Goal: Find specific page/section: Find specific page/section

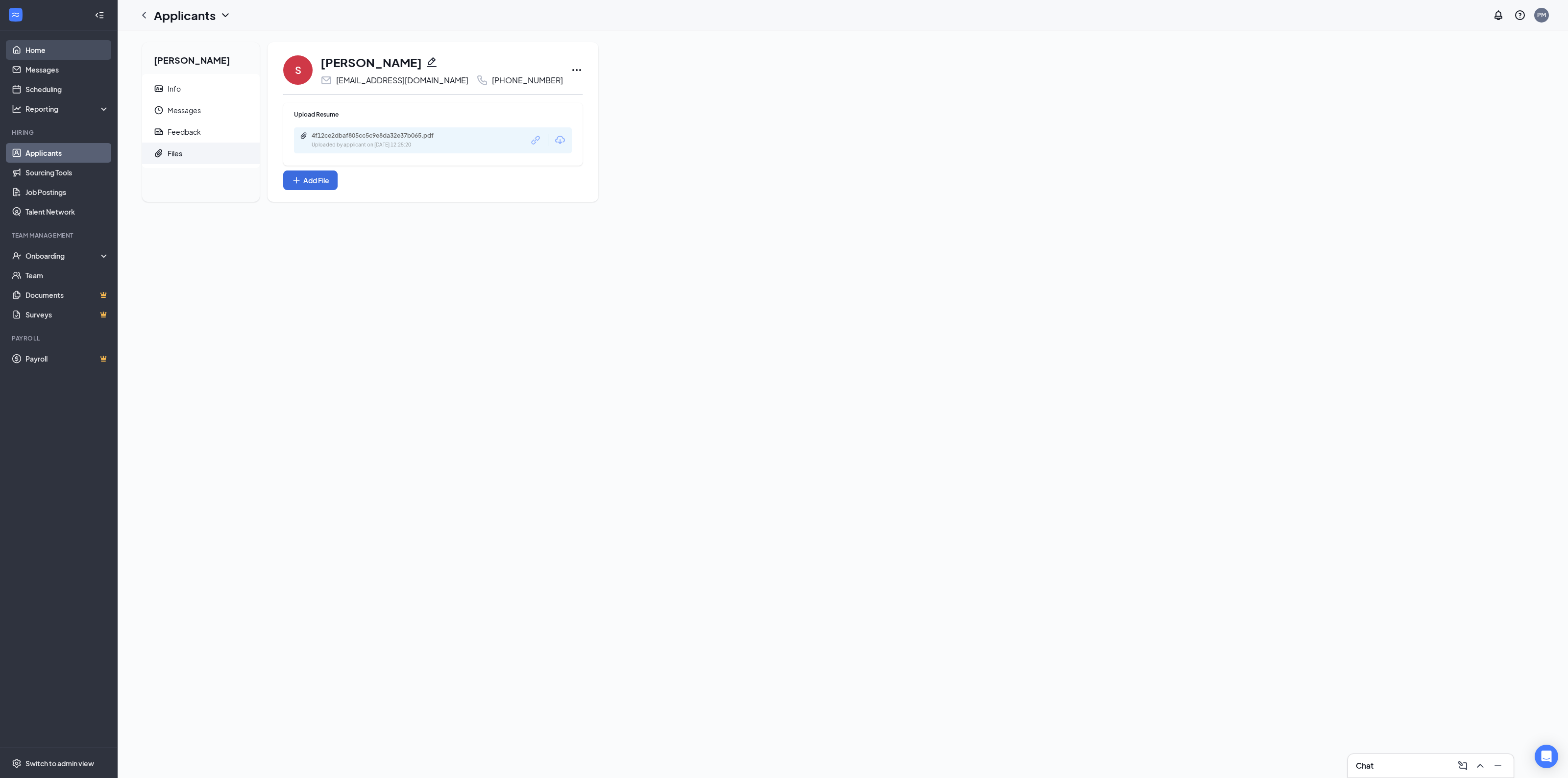
click at [29, 53] on link "Home" at bounding box center [68, 50] width 84 height 19
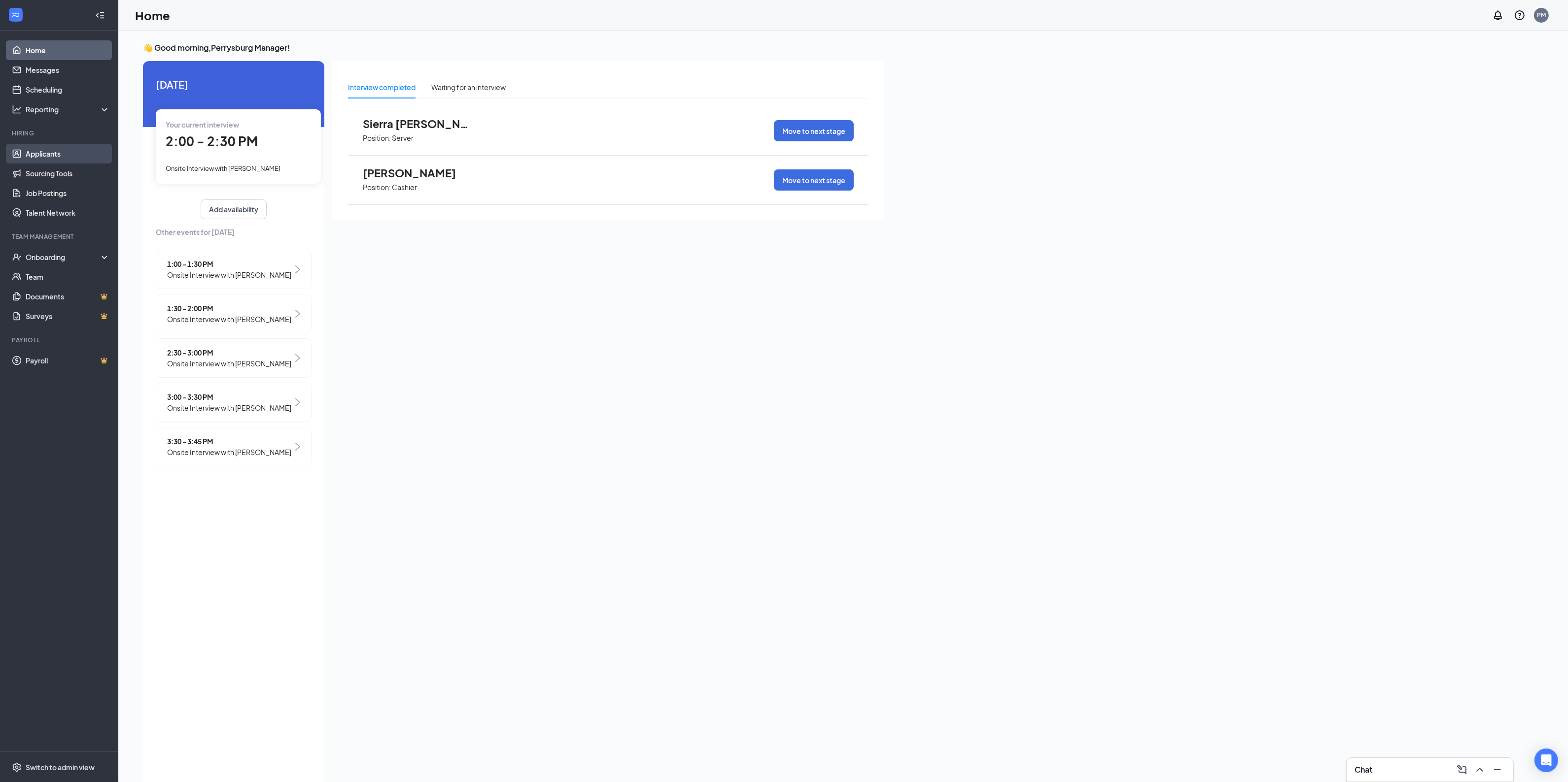
click at [64, 155] on link "Applicants" at bounding box center [68, 154] width 84 height 20
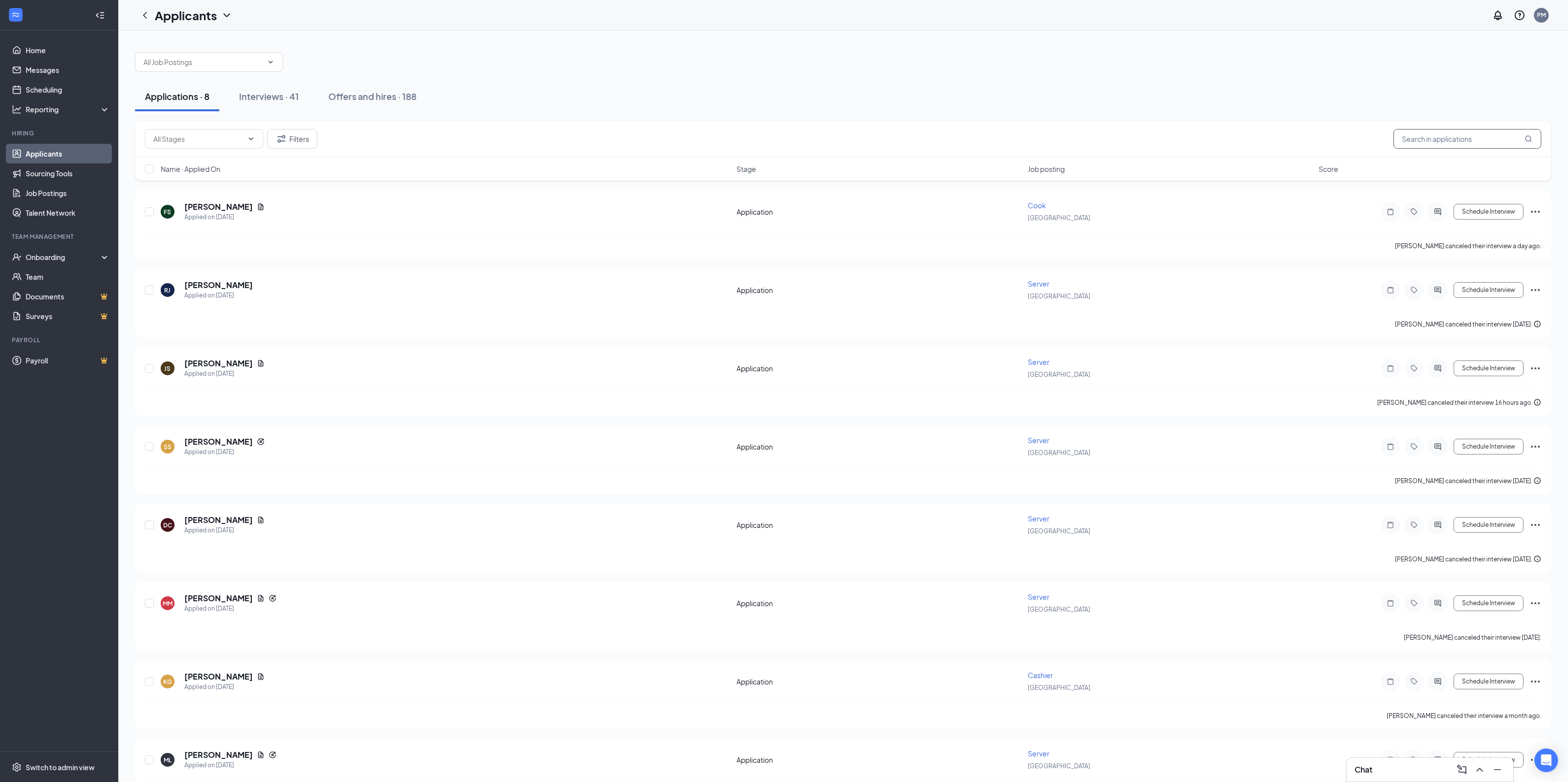
click at [1487, 141] on input "text" at bounding box center [1468, 139] width 148 height 20
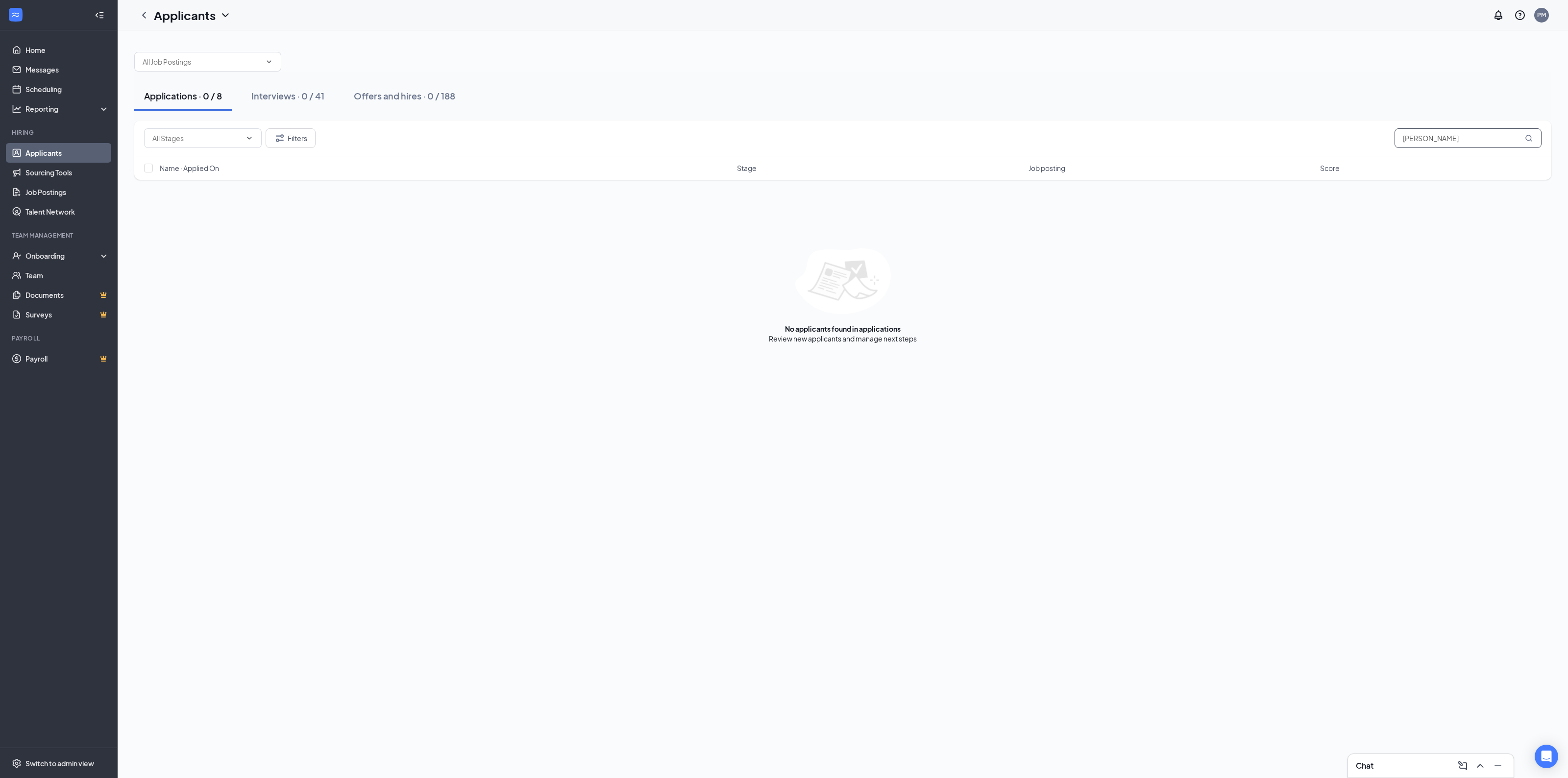
click at [1421, 132] on input "[PERSON_NAME]" at bounding box center [1468, 138] width 147 height 19
click at [1423, 153] on div "Filters [PERSON_NAME]" at bounding box center [843, 138] width 1417 height 36
click at [1415, 140] on input "[PERSON_NAME]" at bounding box center [1468, 138] width 147 height 19
click at [1435, 143] on input "[PERSON_NAME]" at bounding box center [1468, 138] width 147 height 19
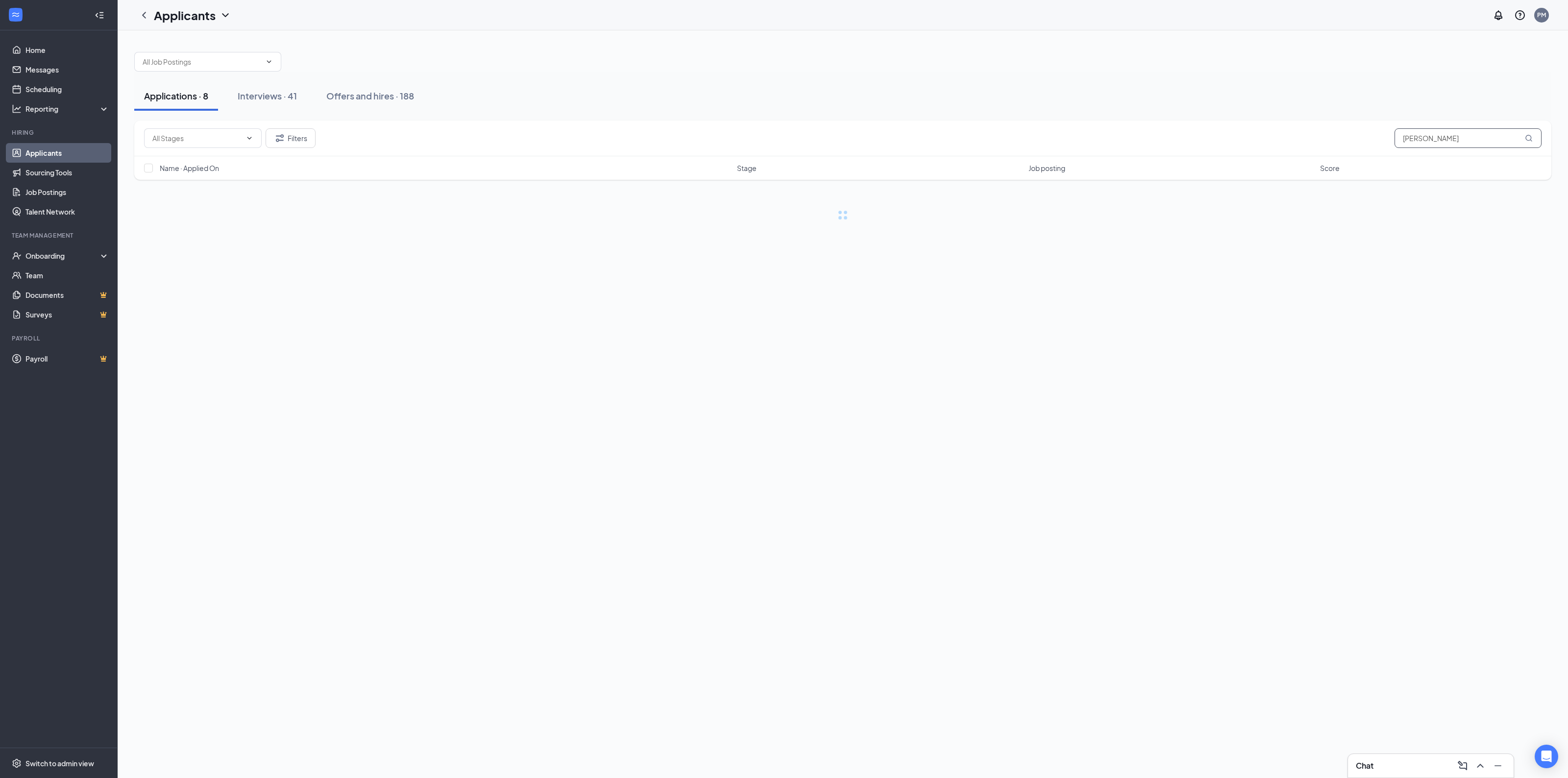
click at [1435, 142] on input "[PERSON_NAME]" at bounding box center [1468, 138] width 147 height 19
type input "[PERSON_NAME]"
click at [404, 97] on div "Offers and hires · 1 / 188" at bounding box center [403, 96] width 99 height 12
drag, startPoint x: 292, startPoint y: 91, endPoint x: 298, endPoint y: 91, distance: 6.0
click at [297, 91] on div "Interviews · 0 / 41" at bounding box center [288, 96] width 73 height 12
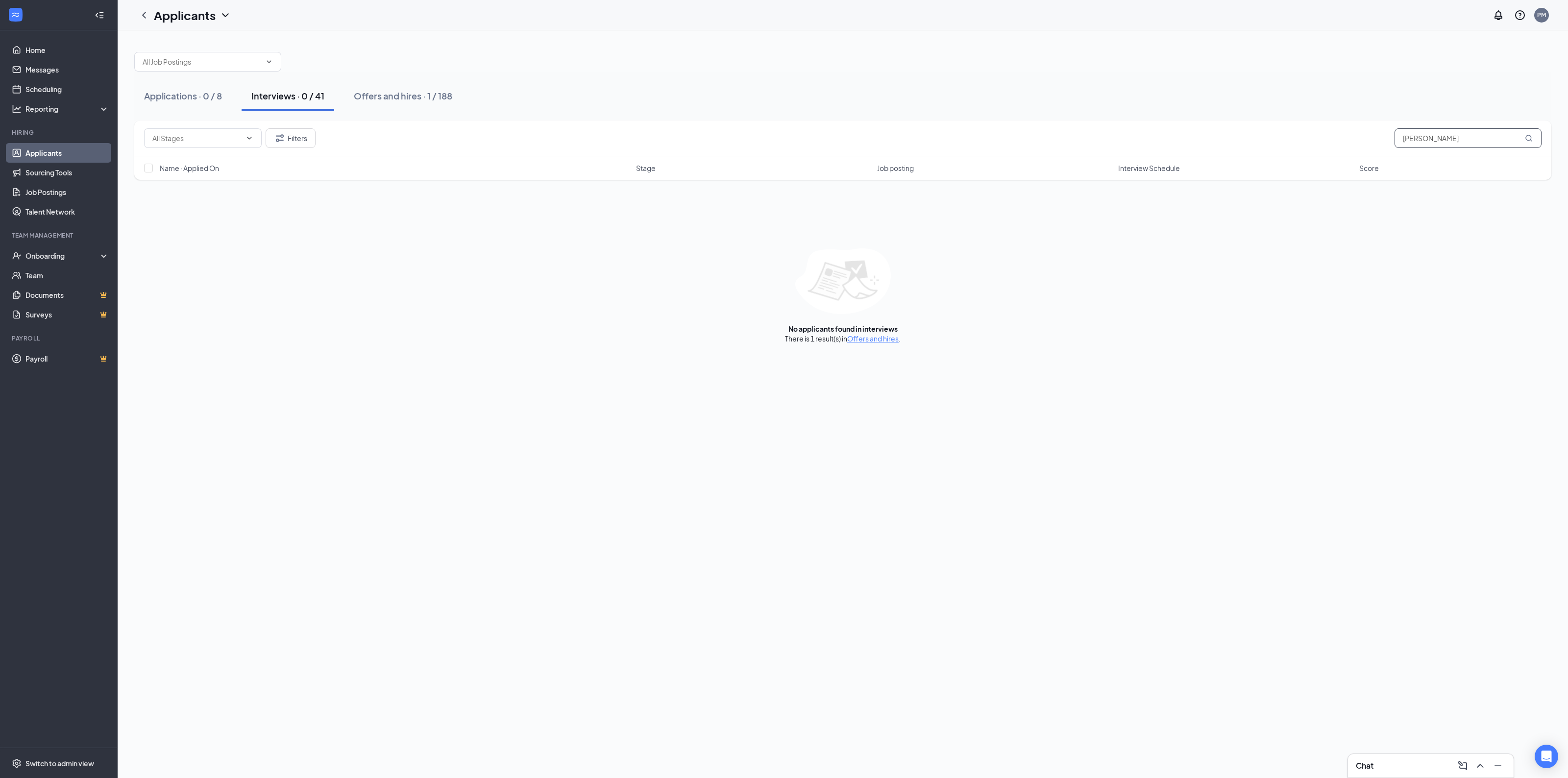
click at [1412, 136] on input "[PERSON_NAME]" at bounding box center [1468, 138] width 147 height 19
type input "m"
type input "gor"
click at [435, 102] on button "Offers and hires · 2 / 188" at bounding box center [404, 96] width 120 height 29
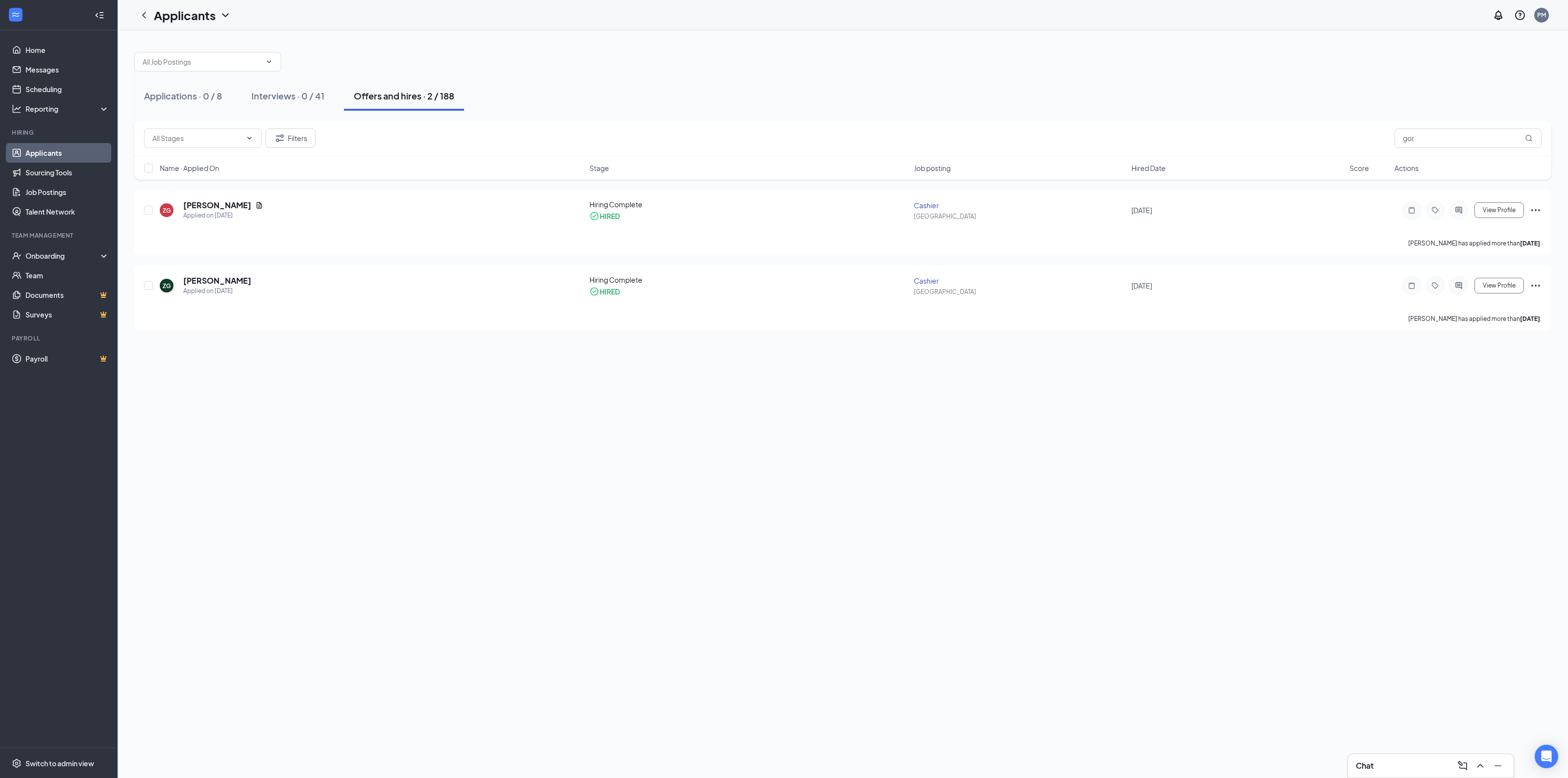
click at [560, 65] on div at bounding box center [843, 57] width 1417 height 29
click at [1437, 136] on input "gor" at bounding box center [1468, 138] width 147 height 19
type input "g"
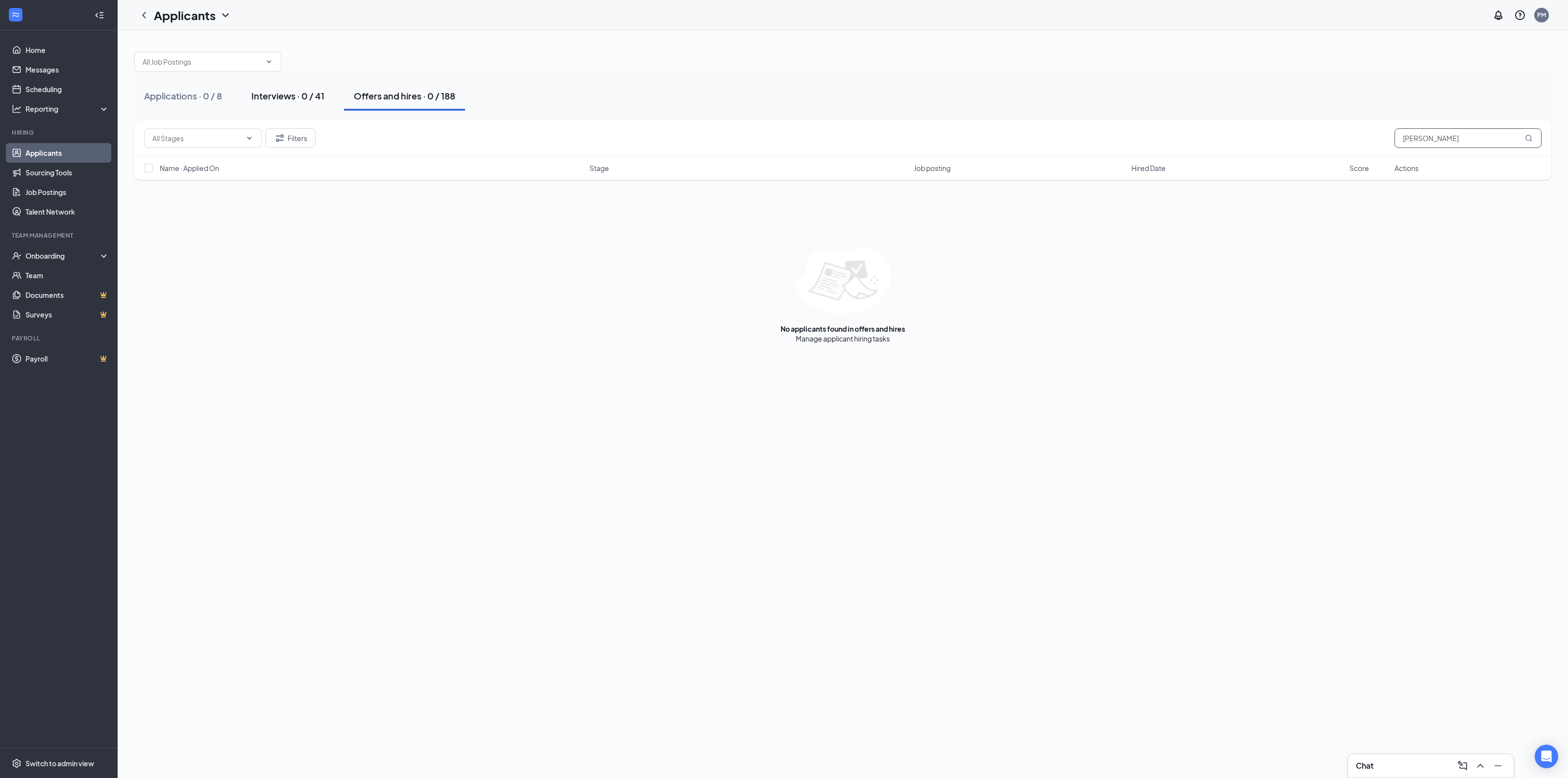
type input "[PERSON_NAME]"
click at [317, 97] on div "Interviews · 0 / 41" at bounding box center [288, 96] width 73 height 12
drag, startPoint x: 1451, startPoint y: 136, endPoint x: 1076, endPoint y: 117, distance: 375.5
click at [1270, 124] on div "Filters [PERSON_NAME]" at bounding box center [843, 138] width 1417 height 36
type input "[PERSON_NAME]"
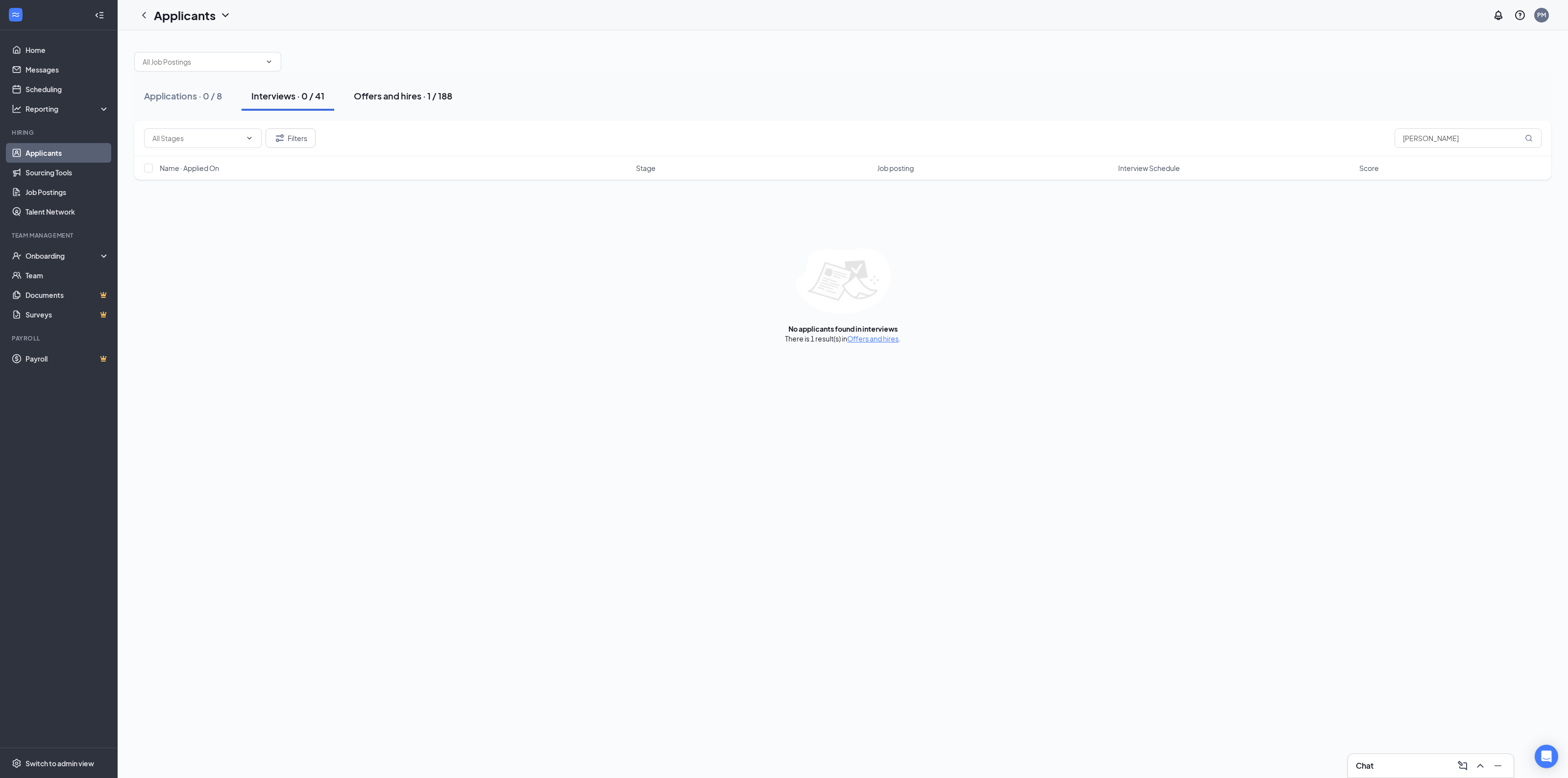
click at [417, 96] on div "Offers and hires · 1 / 188" at bounding box center [403, 96] width 99 height 12
click at [1461, 143] on input "[PERSON_NAME]" at bounding box center [1468, 138] width 147 height 19
type input "c"
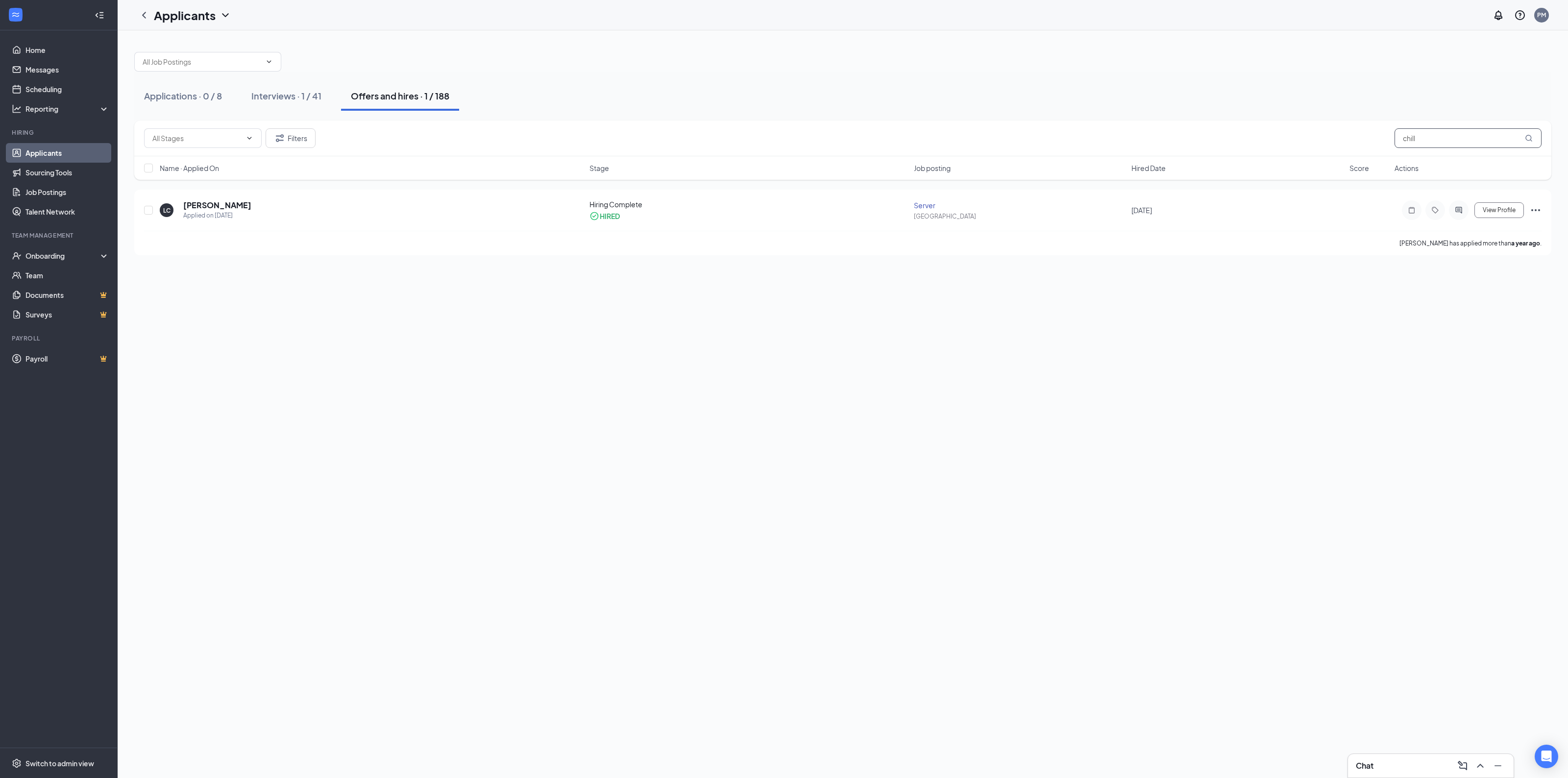
type input "chill"
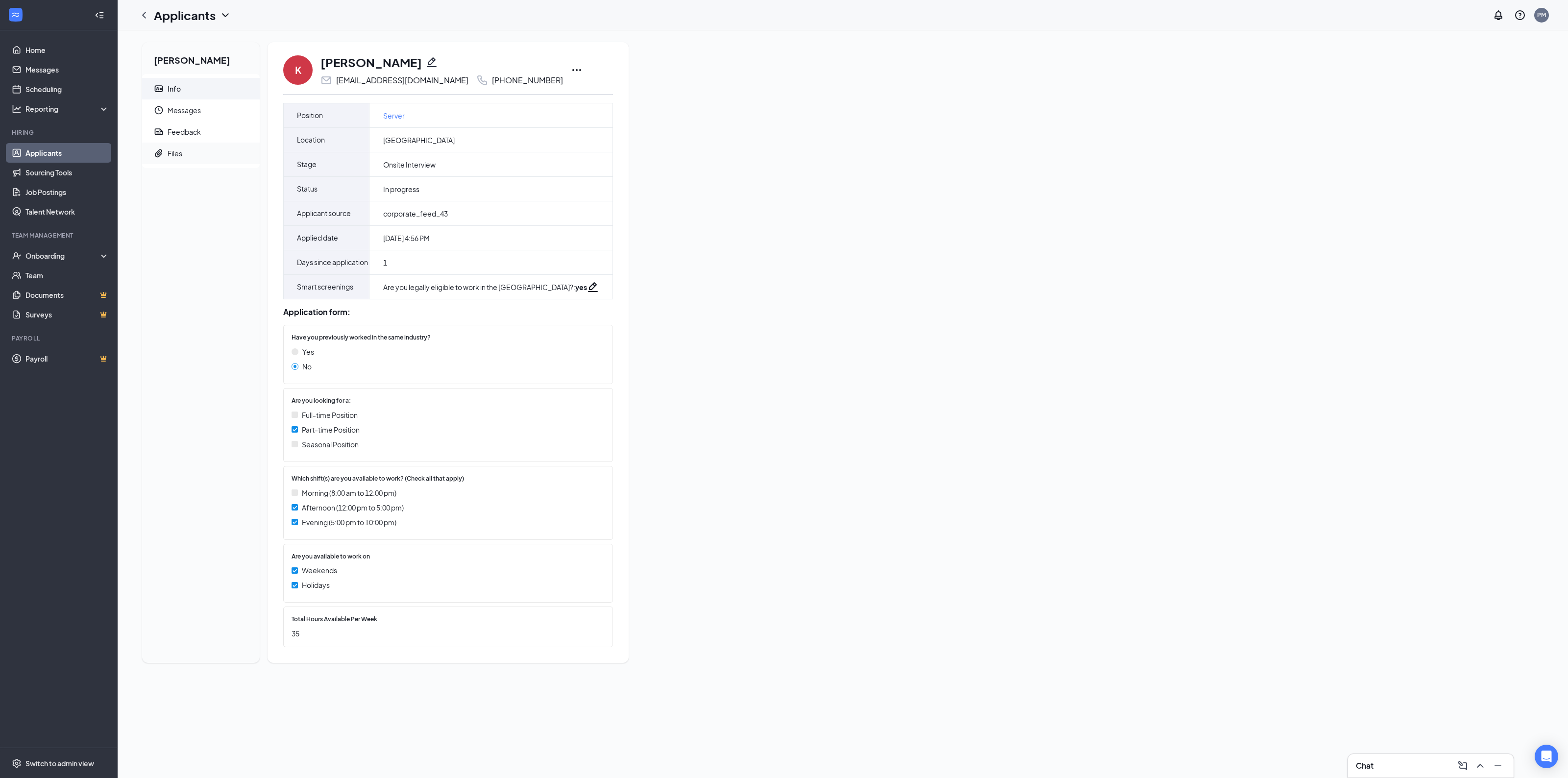
click at [182, 152] on div "Files" at bounding box center [175, 153] width 15 height 10
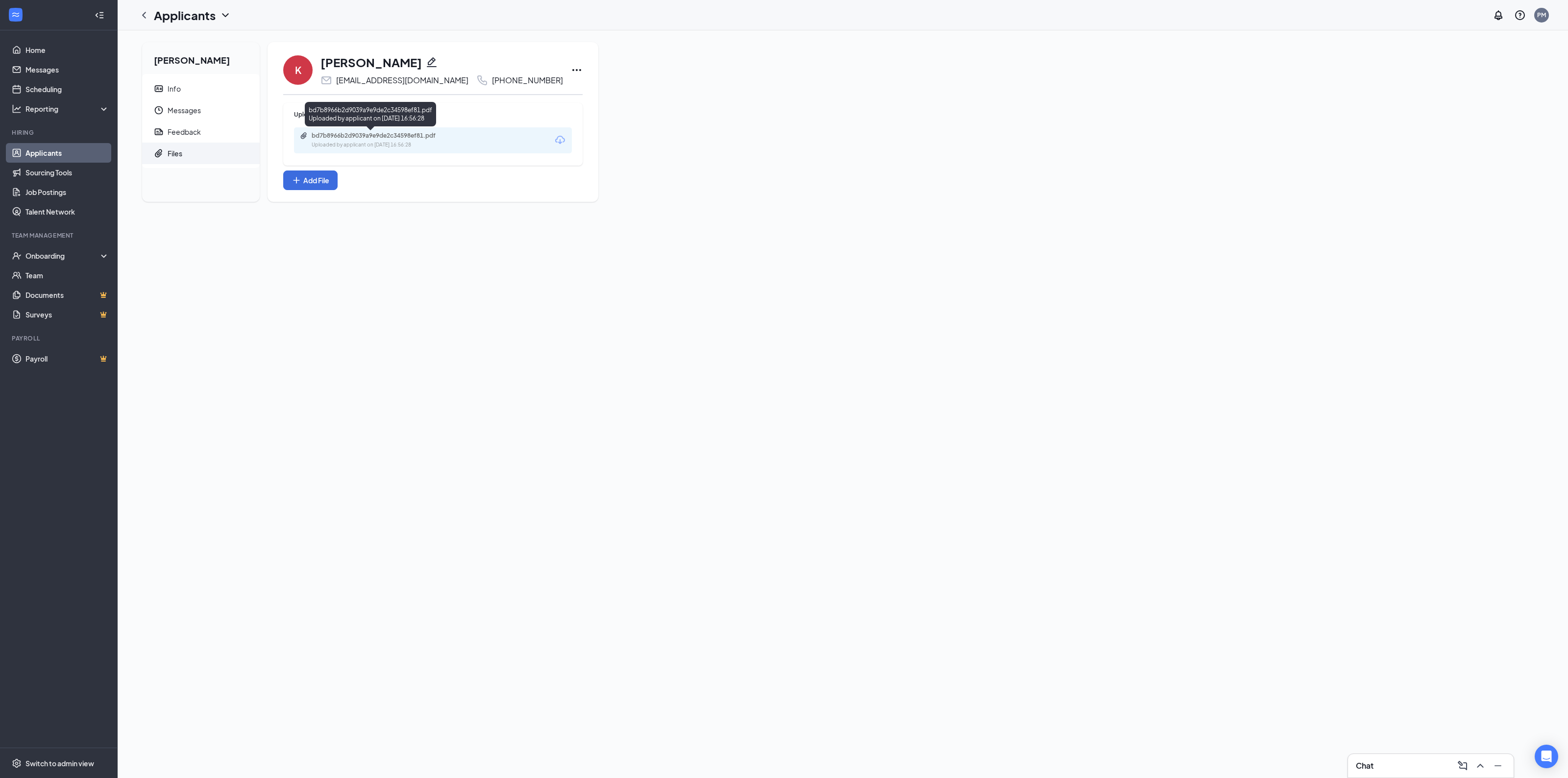
click at [378, 137] on div "bd7b8966b2d9039a9e9de2c34598ef81.pdf" at bounding box center [380, 136] width 137 height 8
